Goal: Information Seeking & Learning: Learn about a topic

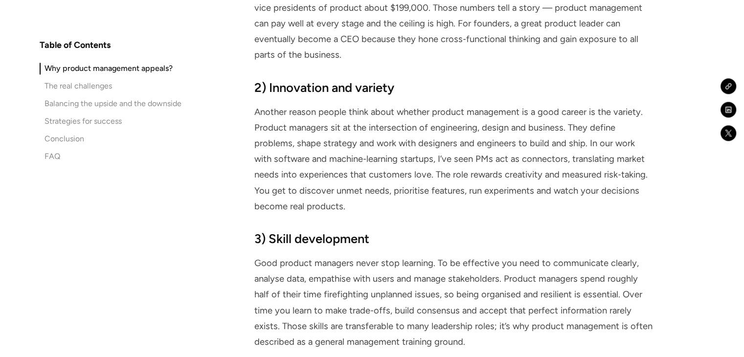
scroll to position [1369, 0]
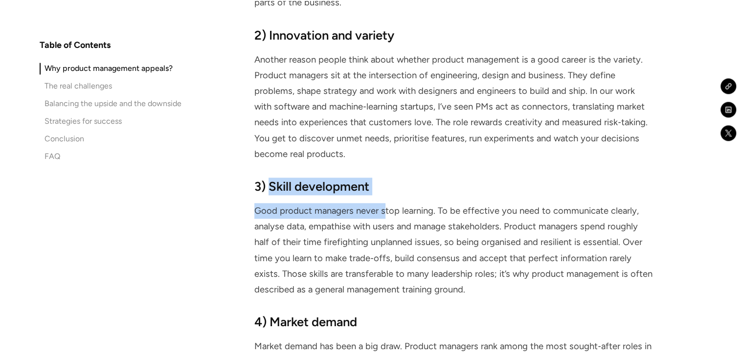
drag, startPoint x: 269, startPoint y: 186, endPoint x: 383, endPoint y: 204, distance: 115.3
click at [383, 206] on div "3) Skill development Good product managers never stop learning. To be effective…" at bounding box center [453, 237] width 398 height 120
click at [387, 176] on div "Why product management appeals? 1) Growth and leadership A key reason people as…" at bounding box center [453, 136] width 398 height 1198
click at [392, 169] on div "Why product management appeals? 1) Growth and leadership A key reason people as…" at bounding box center [453, 136] width 398 height 1198
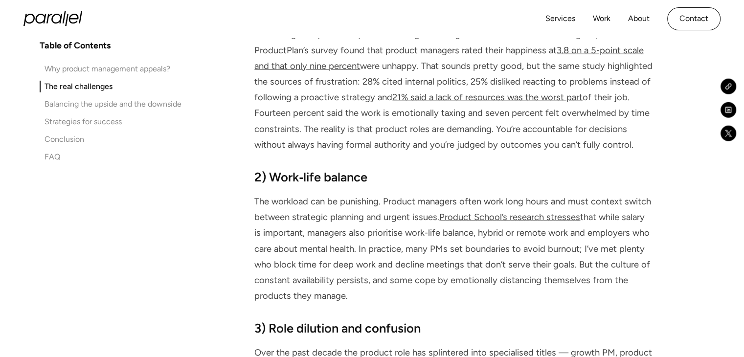
scroll to position [2445, 0]
drag, startPoint x: 269, startPoint y: 177, endPoint x: 375, endPoint y: 177, distance: 106.1
click at [375, 177] on h3 "2) Work‑life balance" at bounding box center [453, 177] width 398 height 18
click at [377, 160] on div "The real challenges 1) Stress and satisfaction Answering the question is produc…" at bounding box center [453, 349] width 398 height 1340
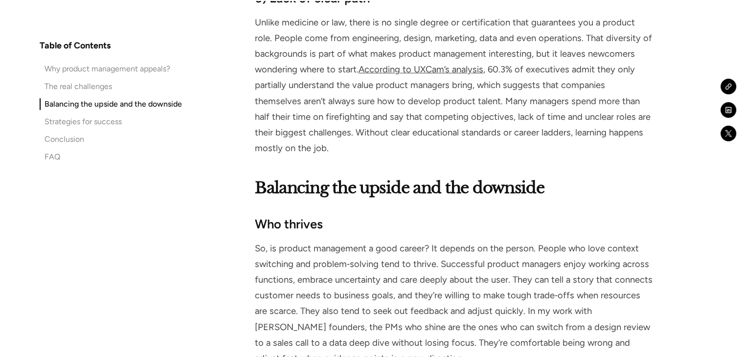
scroll to position [3325, 0]
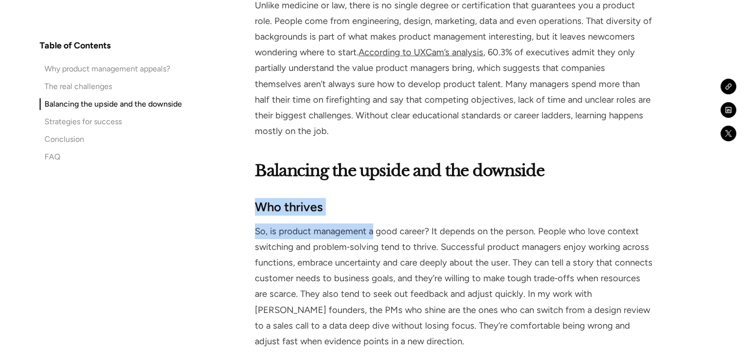
drag, startPoint x: 271, startPoint y: 193, endPoint x: 370, endPoint y: 207, distance: 99.8
click at [370, 207] on div "Who thrives So, is product management a good career? It depends on the person. …" at bounding box center [454, 274] width 398 height 152
click at [369, 198] on h3 "Who thrives" at bounding box center [454, 207] width 398 height 18
drag, startPoint x: 257, startPoint y: 190, endPoint x: 324, endPoint y: 190, distance: 67.0
click at [323, 198] on h3 "Who thrives" at bounding box center [454, 207] width 398 height 18
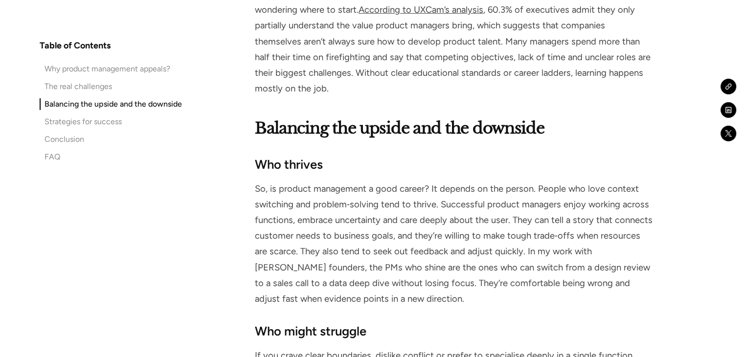
scroll to position [3422, 0]
